Goal: Complete application form

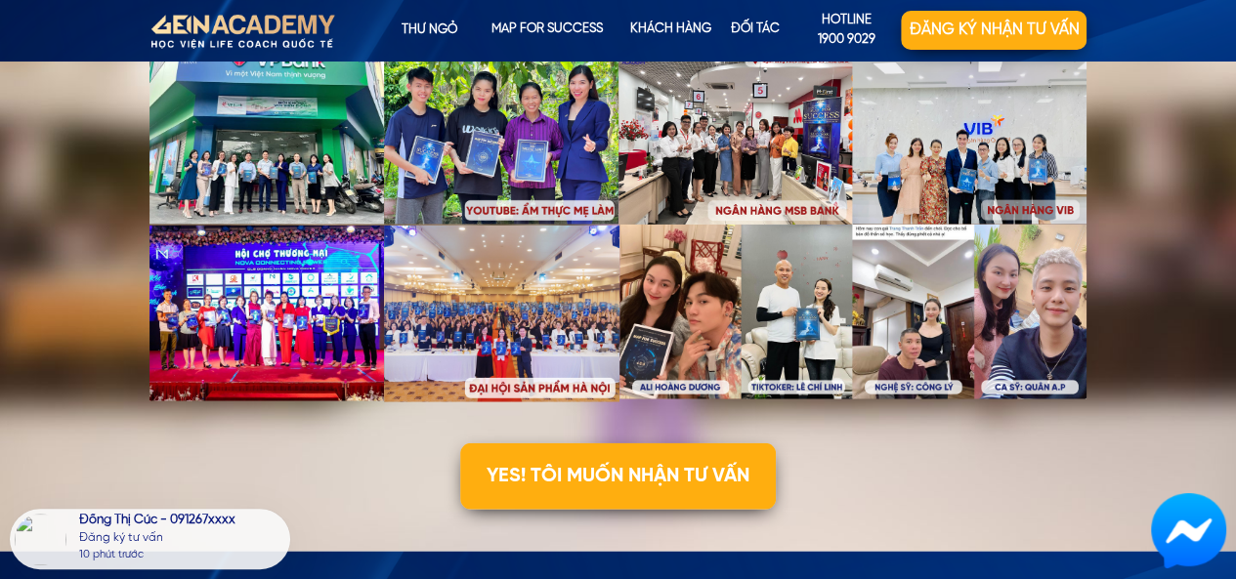
scroll to position [5849, 0]
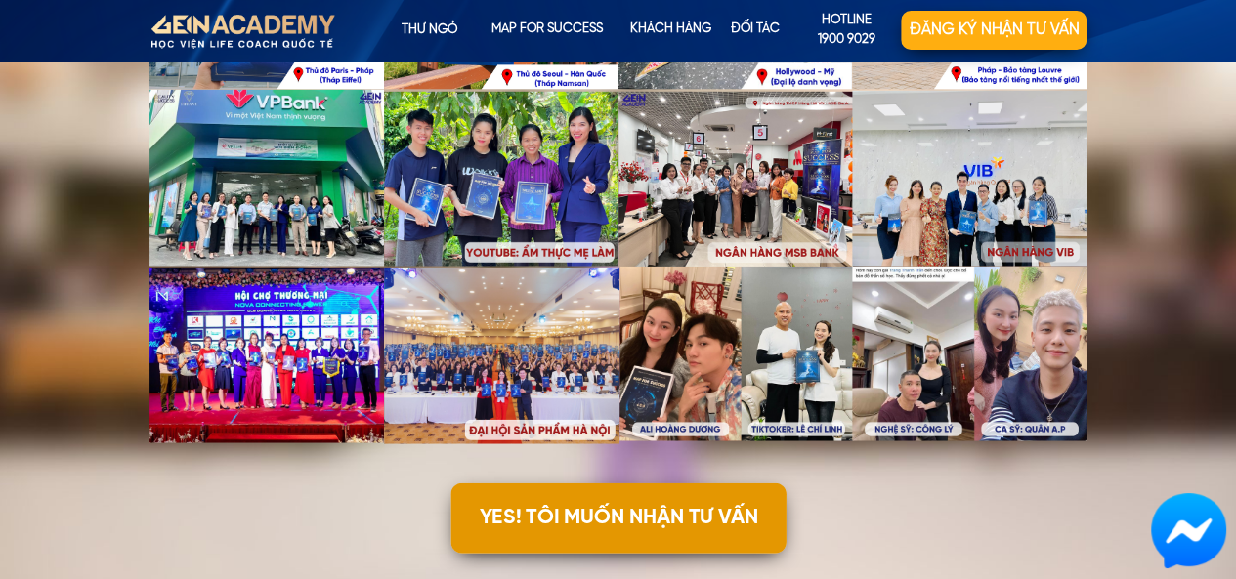
click at [729, 522] on p "YES! TÔI MUỐN NHẬN TƯ VẤN" at bounding box center [617, 519] width 335 height 70
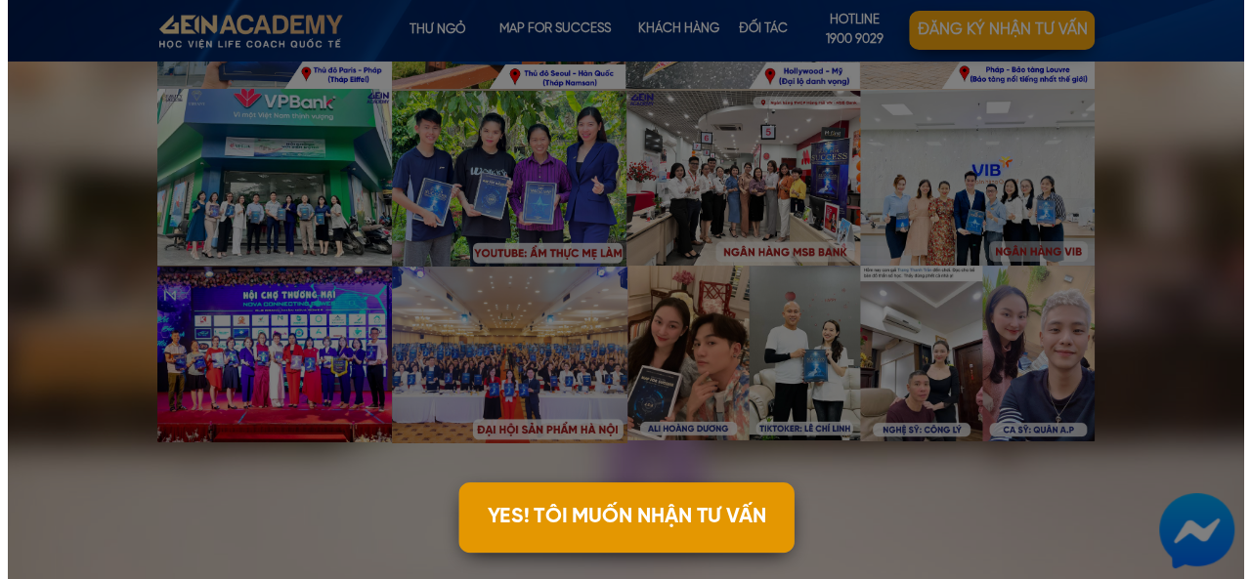
scroll to position [0, 0]
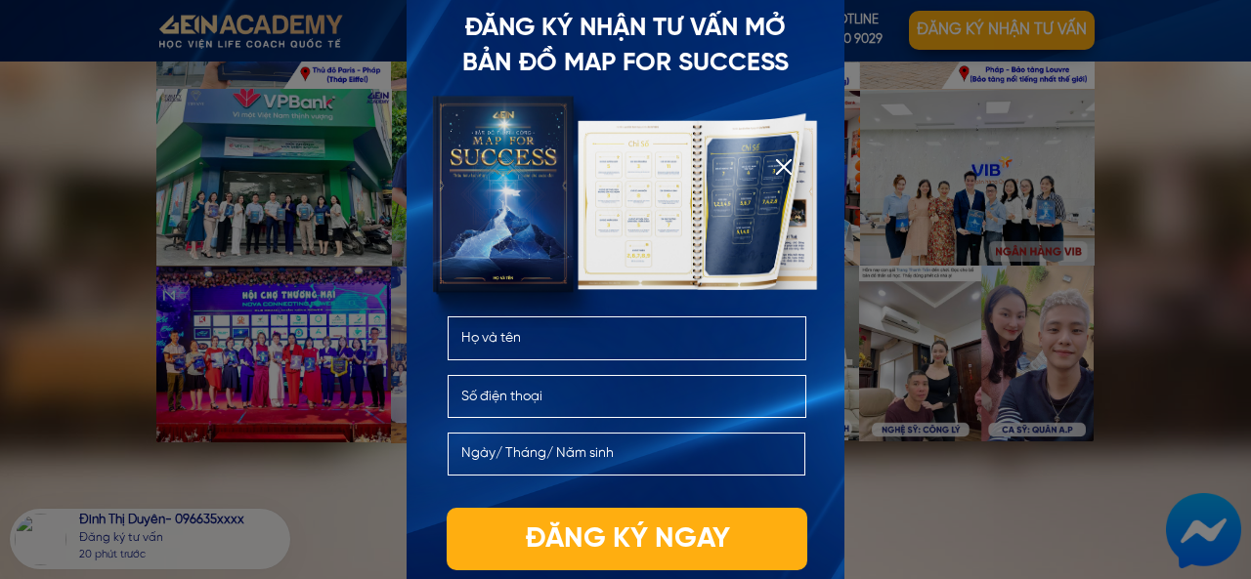
click at [660, 457] on input "text" at bounding box center [626, 454] width 340 height 41
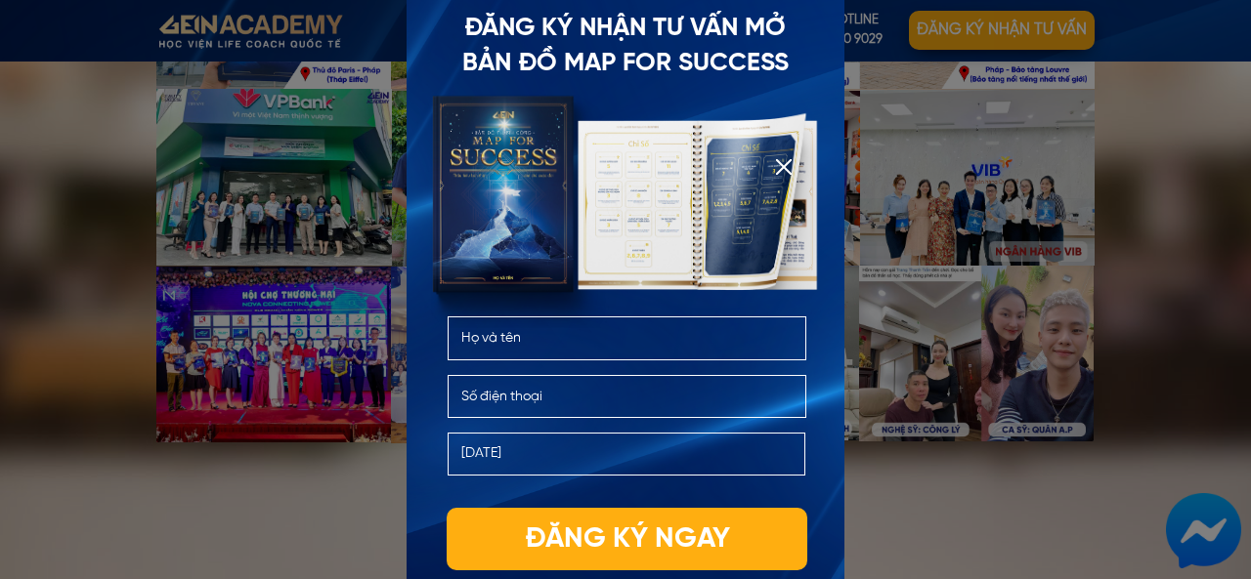
type input "[DATE]"
click at [778, 168] on div at bounding box center [784, 167] width 16 height 16
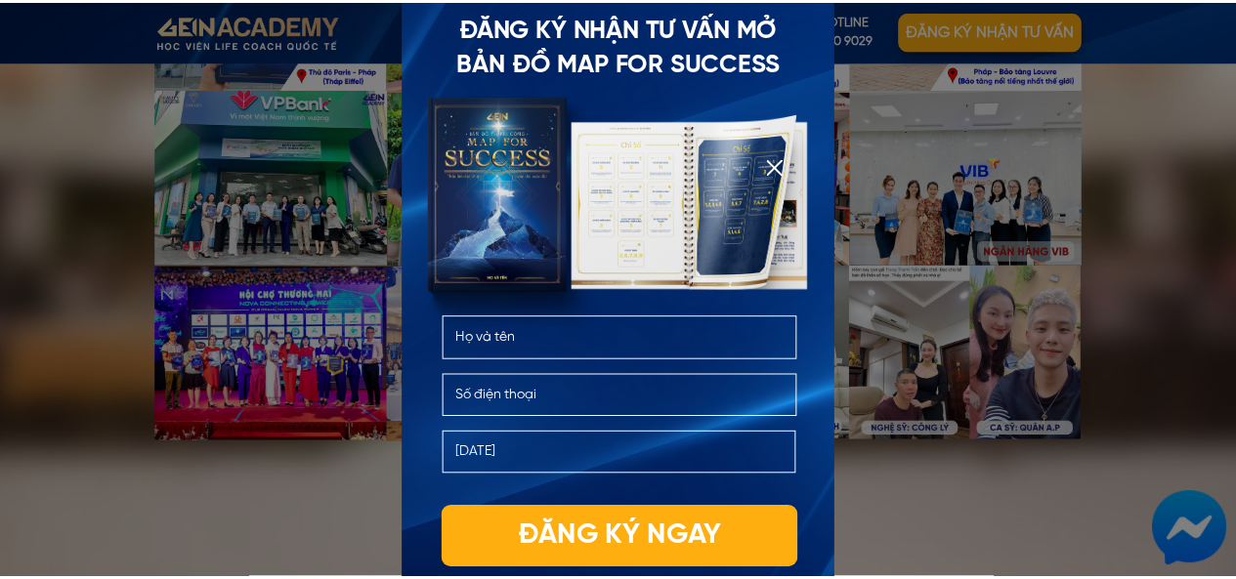
scroll to position [5849, 0]
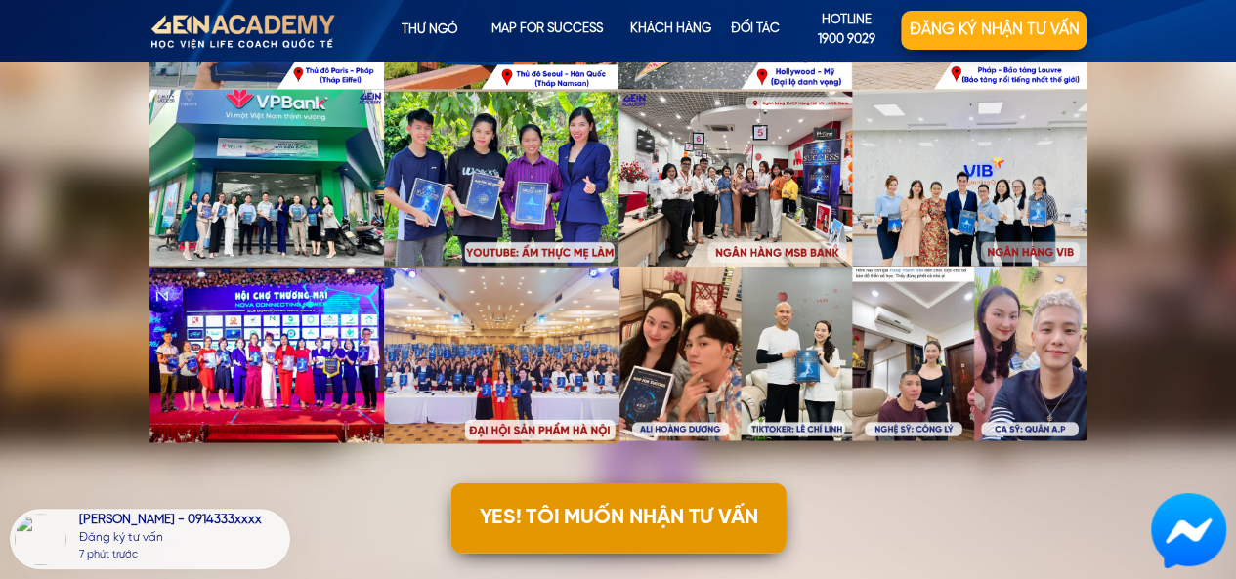
click at [591, 513] on p "YES! TÔI MUỐN NHẬN TƯ VẤN" at bounding box center [617, 519] width 335 height 70
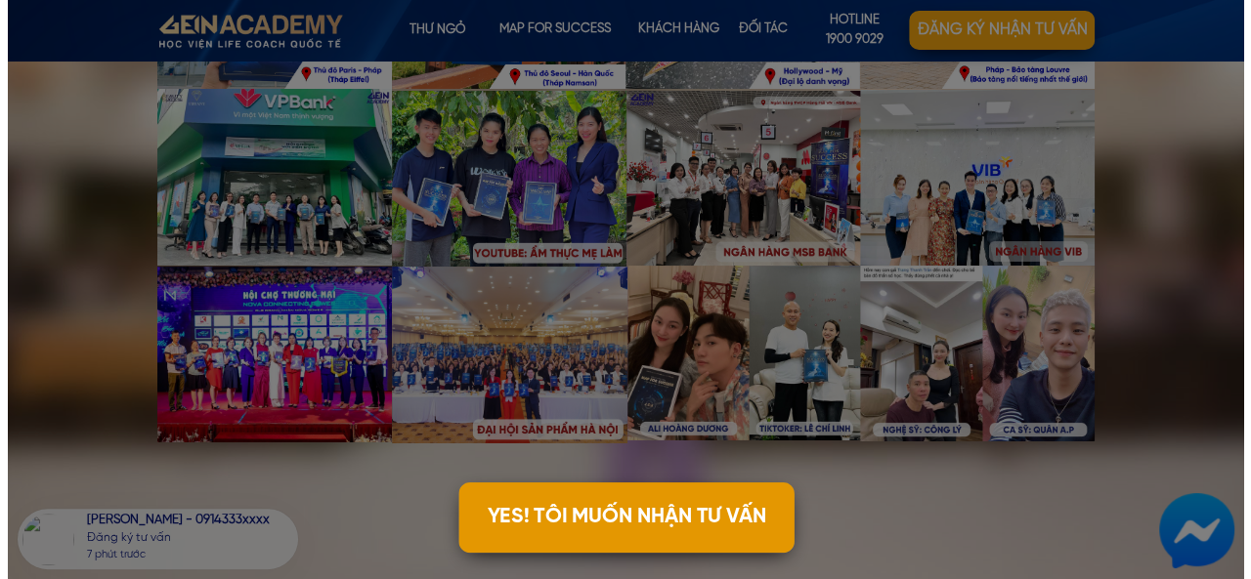
scroll to position [0, 0]
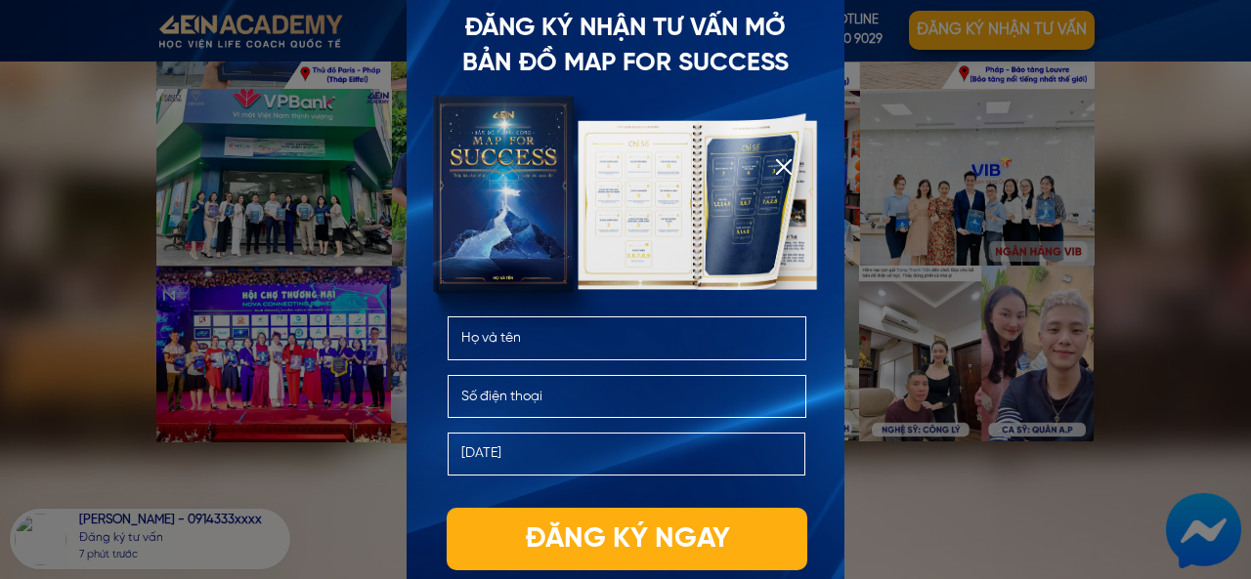
click at [551, 333] on input "text" at bounding box center [627, 338] width 342 height 41
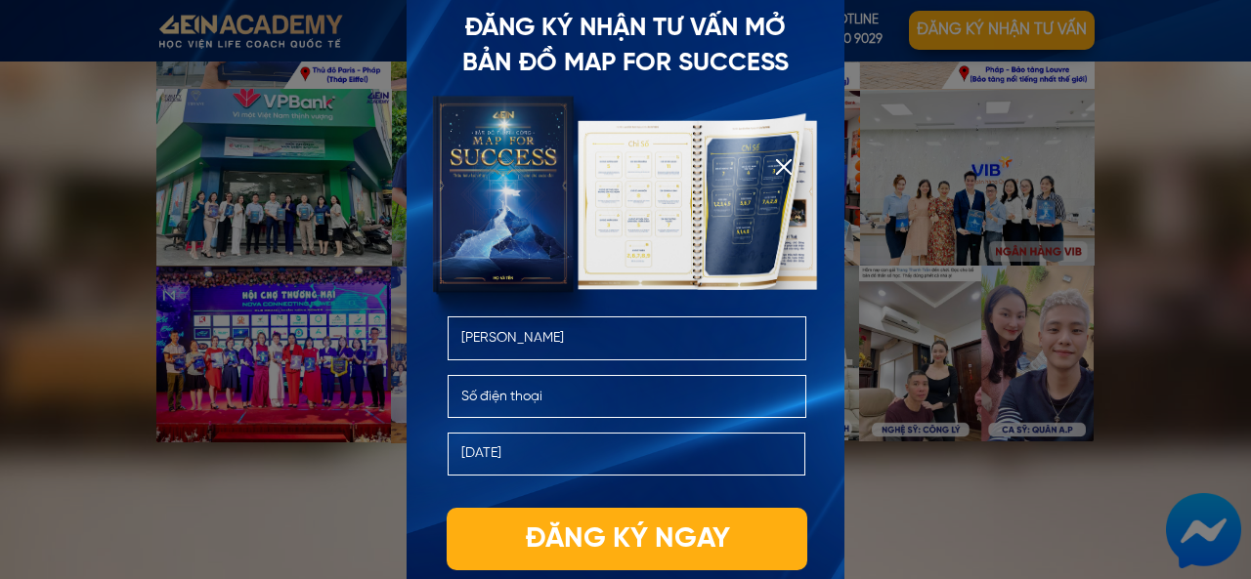
type input "[PERSON_NAME]"
click at [537, 388] on input "tel" at bounding box center [627, 396] width 342 height 41
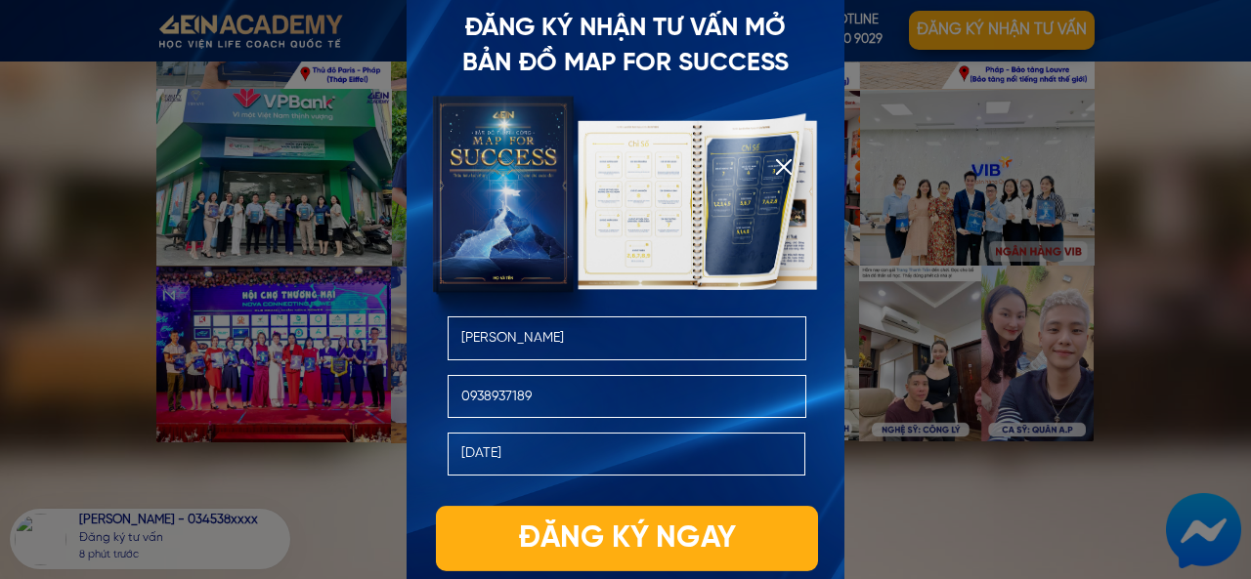
type input "0938937189"
click at [571, 539] on p "Đăng ký ngay" at bounding box center [627, 538] width 382 height 65
